Goal: Transaction & Acquisition: Purchase product/service

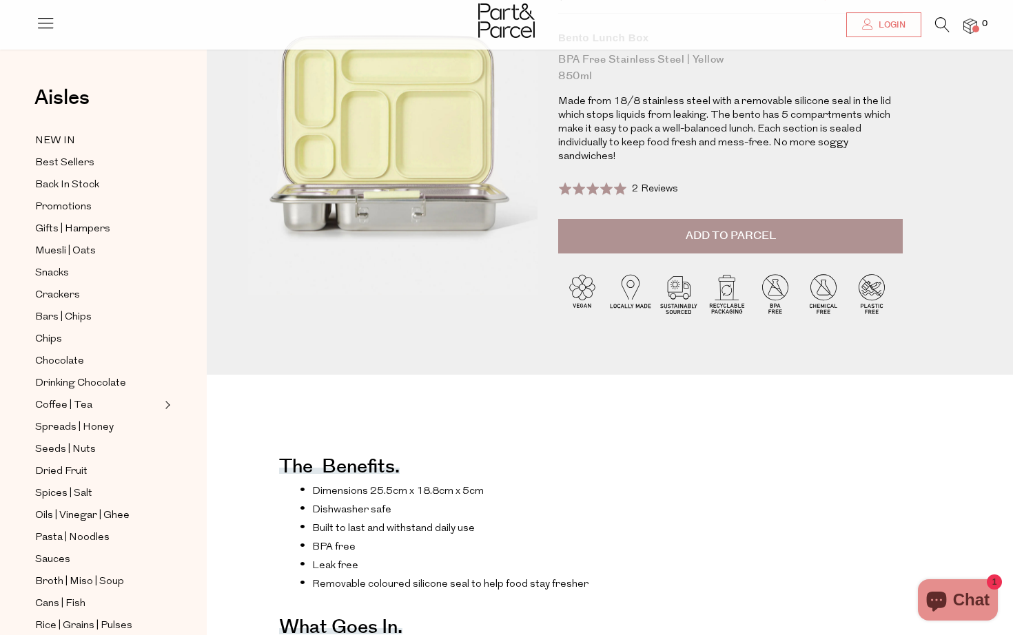
scroll to position [139, 0]
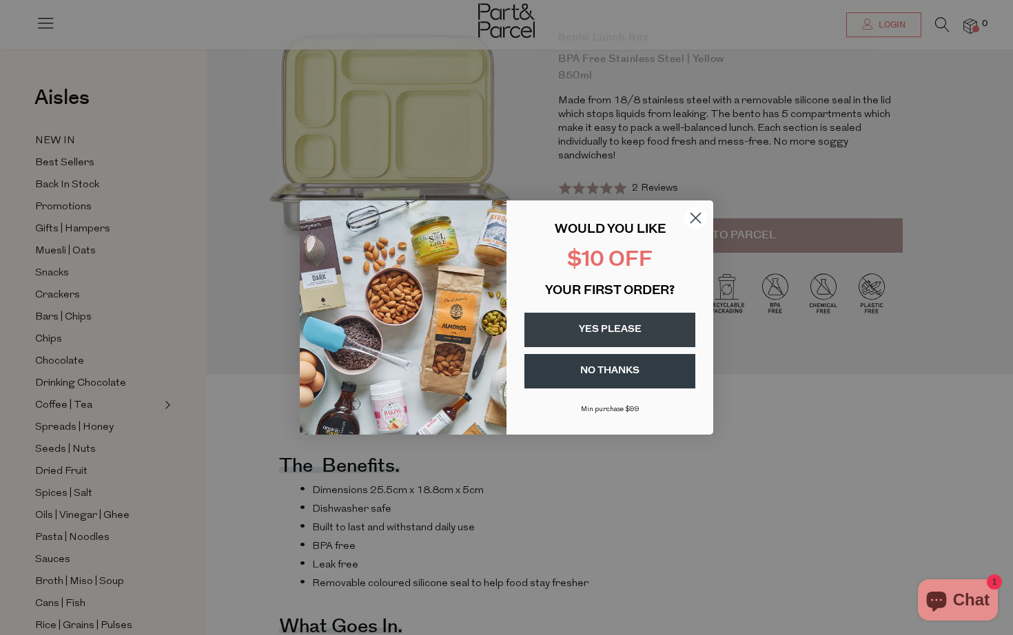
click at [698, 216] on icon "Close dialog" at bounding box center [696, 219] width 10 height 10
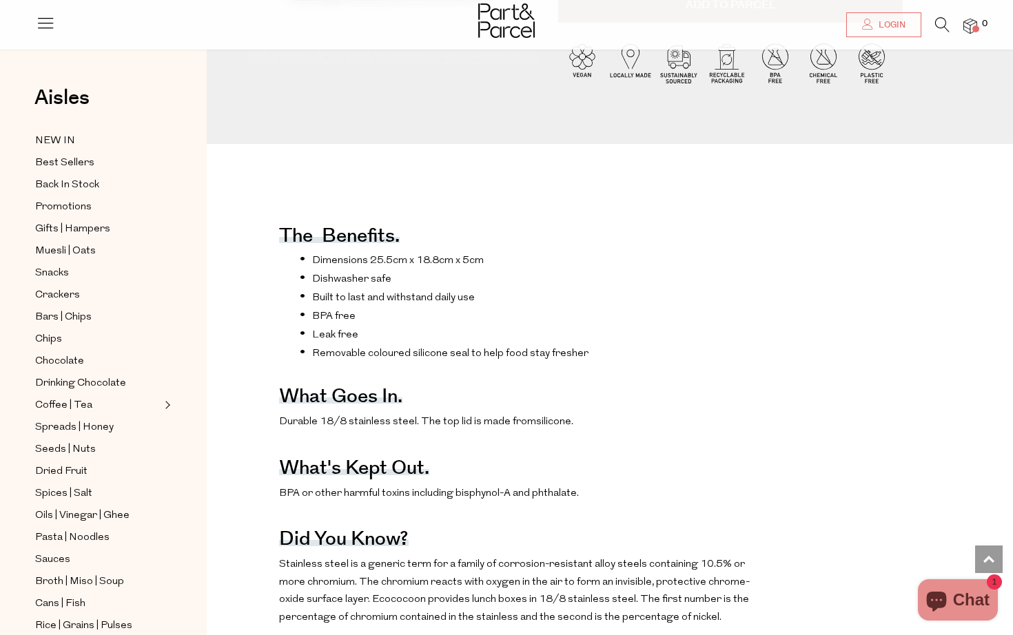
scroll to position [0, 0]
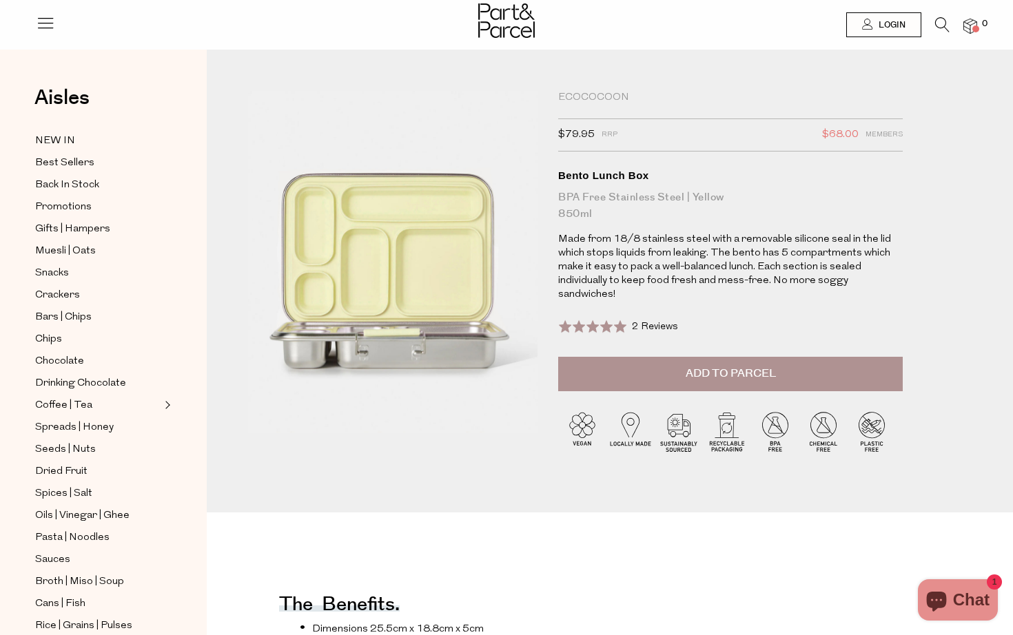
click at [683, 357] on button "Add to Parcel" at bounding box center [730, 374] width 345 height 34
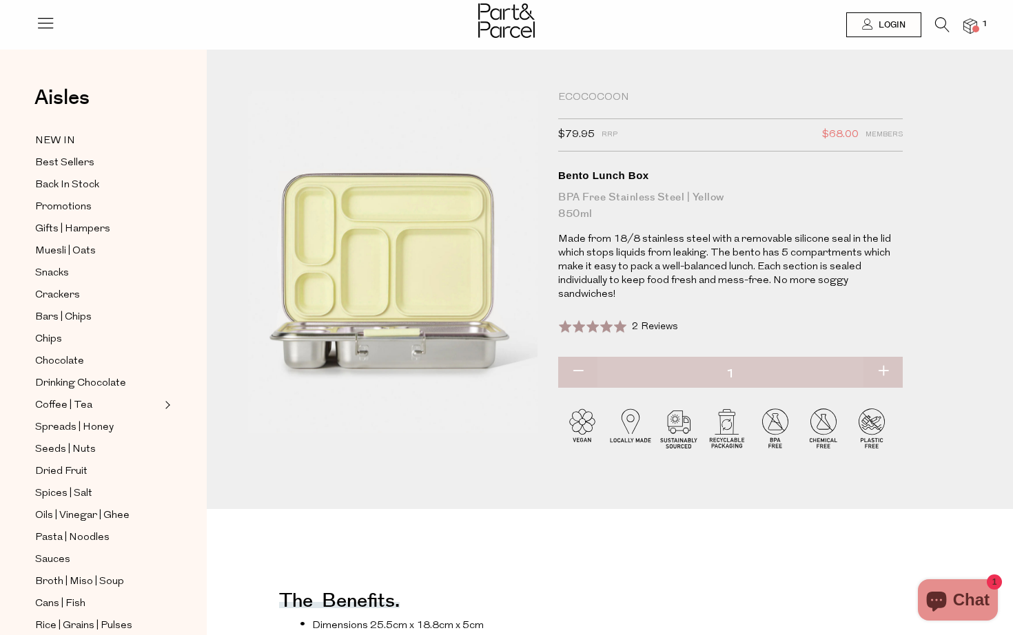
click at [938, 24] on icon at bounding box center [942, 24] width 14 height 15
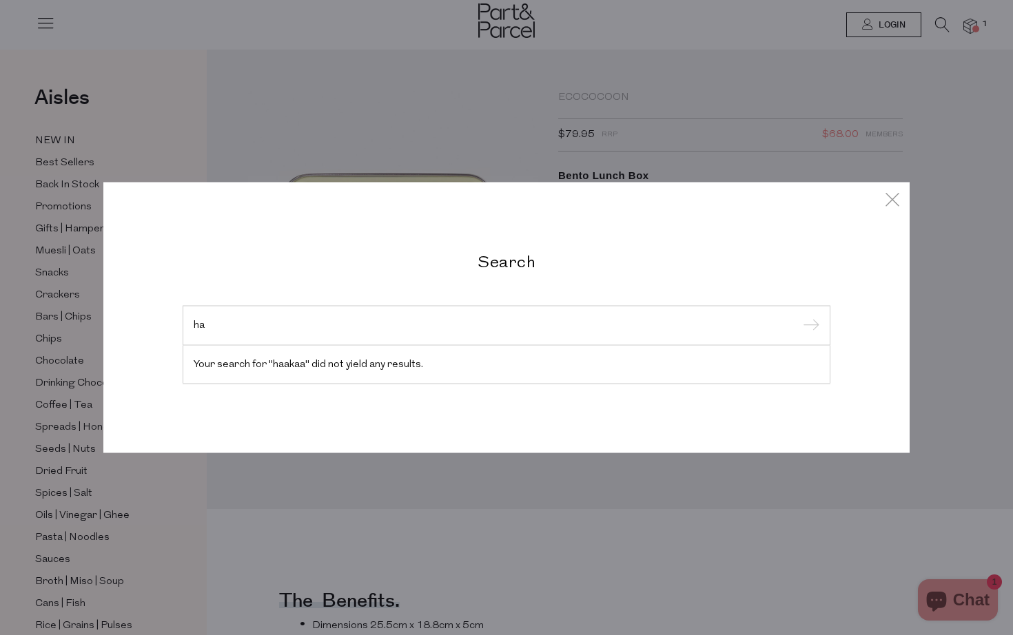
type input "h"
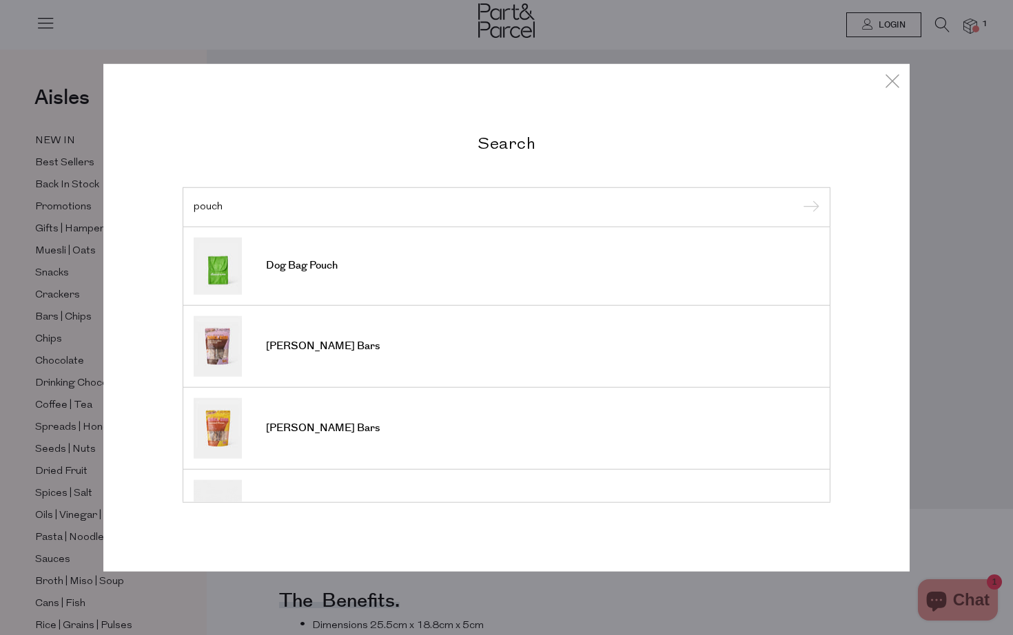
type input "pouch"
click at [799, 198] on input "submit" at bounding box center [809, 208] width 21 height 21
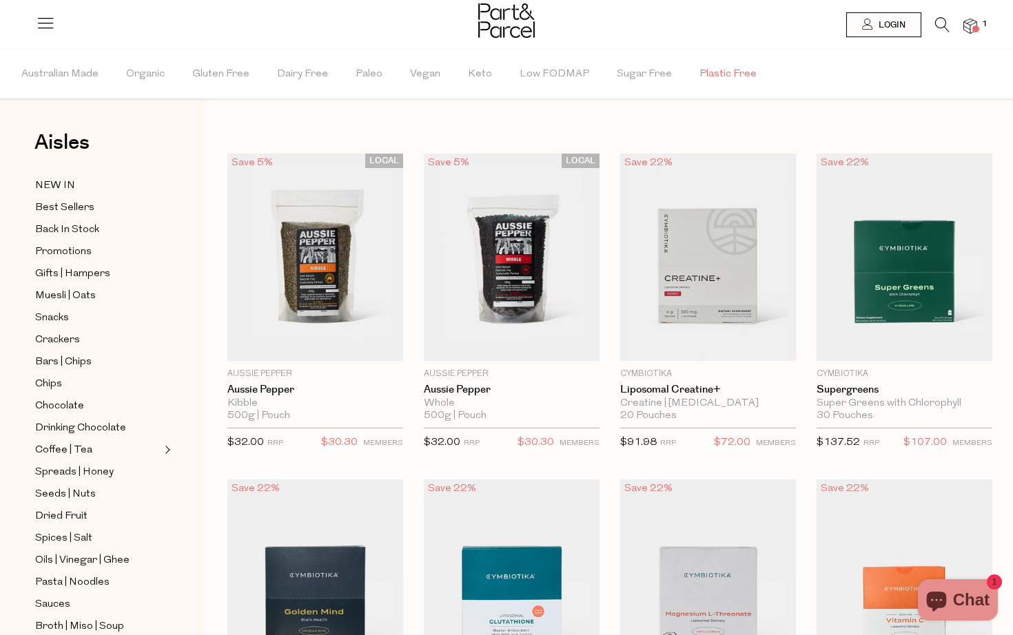
click at [722, 72] on span "Plastic Free" at bounding box center [727, 74] width 57 height 48
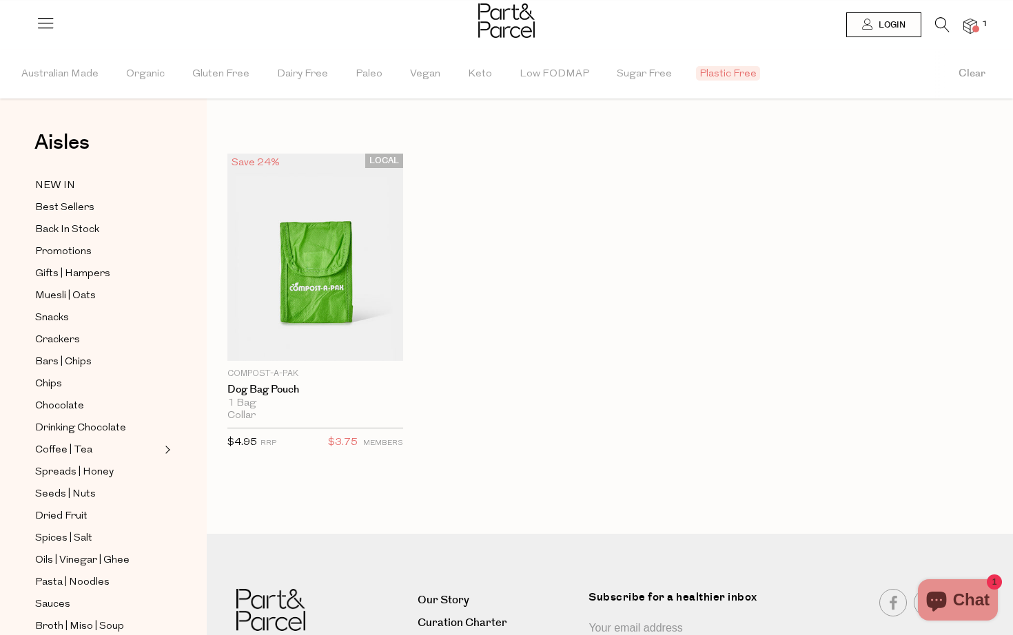
click at [970, 25] on img at bounding box center [970, 27] width 14 height 16
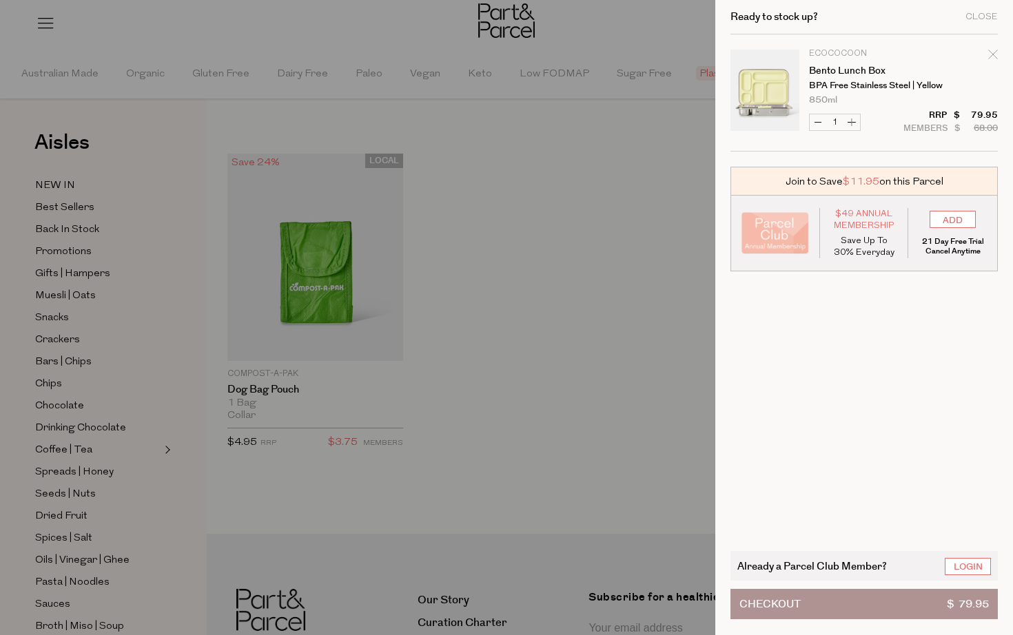
drag, startPoint x: 508, startPoint y: 229, endPoint x: 512, endPoint y: 193, distance: 36.8
click at [508, 224] on div at bounding box center [506, 317] width 1013 height 635
